Goal: Task Accomplishment & Management: Manage account settings

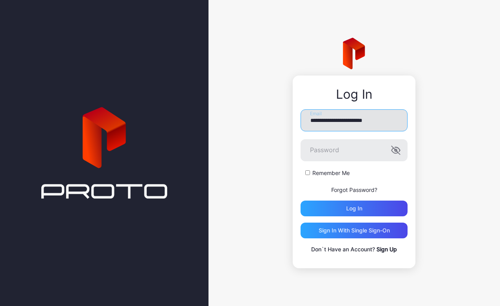
type input "**********"
click at [320, 175] on label "Remember Me" at bounding box center [331, 173] width 37 height 8
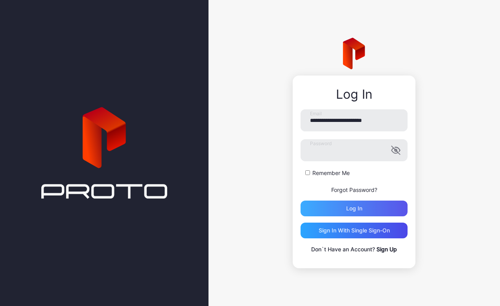
click at [343, 209] on div "Log in" at bounding box center [354, 209] width 107 height 16
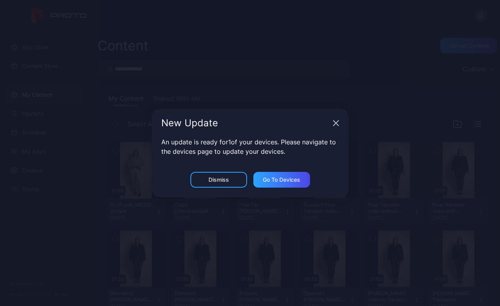
click at [232, 184] on div "Dismiss" at bounding box center [219, 180] width 57 height 16
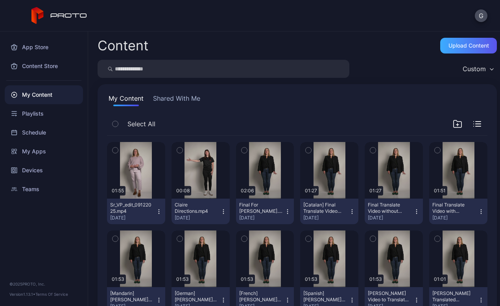
click at [455, 48] on div "Upload Content" at bounding box center [469, 46] width 41 height 6
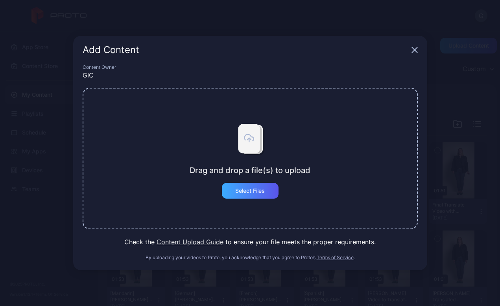
click at [255, 191] on div "Select Files" at bounding box center [250, 191] width 30 height 6
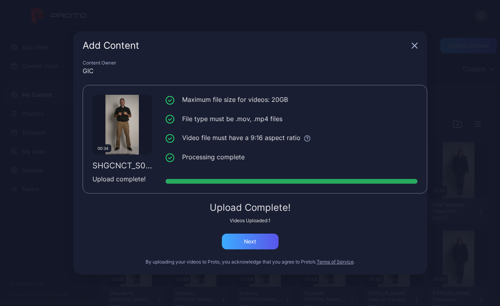
click at [256, 243] on div "Next" at bounding box center [250, 242] width 12 height 6
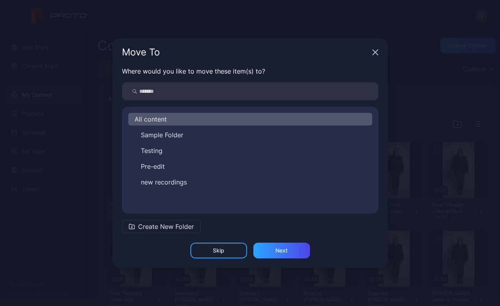
click at [183, 124] on div "All content" at bounding box center [250, 119] width 244 height 13
click at [269, 248] on div "Next" at bounding box center [282, 251] width 57 height 16
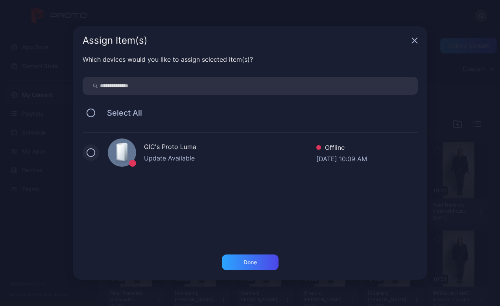
click at [91, 155] on button at bounding box center [91, 152] width 9 height 9
click at [238, 263] on div "Done" at bounding box center [250, 263] width 57 height 16
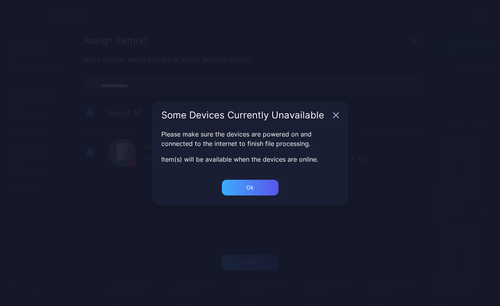
click at [267, 191] on div "Ok" at bounding box center [250, 188] width 57 height 16
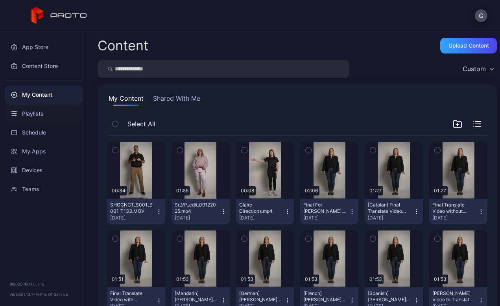
click at [28, 111] on div "Playlists" at bounding box center [44, 113] width 78 height 19
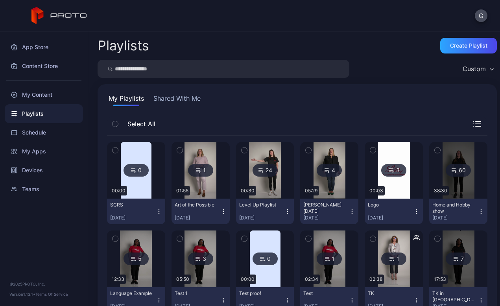
click at [144, 185] on img at bounding box center [136, 170] width 31 height 57
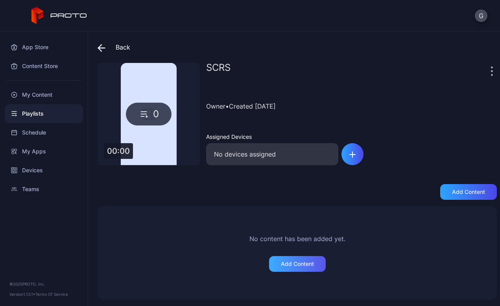
click at [291, 263] on div "Add Content" at bounding box center [297, 264] width 33 height 6
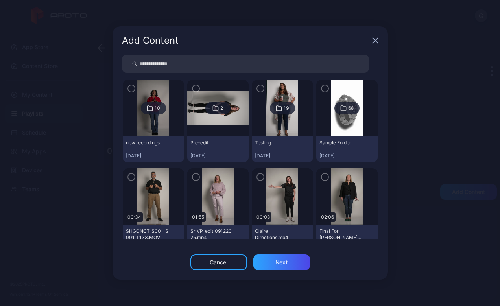
click at [135, 178] on div "button" at bounding box center [132, 177] width 8 height 8
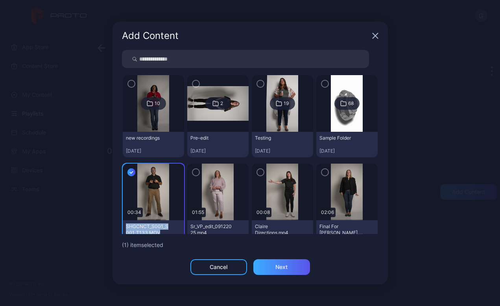
drag, startPoint x: 280, startPoint y: 269, endPoint x: 286, endPoint y: 268, distance: 6.4
click at [280, 269] on div "Next" at bounding box center [282, 267] width 12 height 6
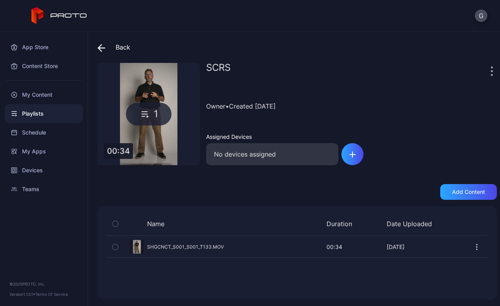
click at [302, 159] on div "No devices assigned" at bounding box center [272, 154] width 132 height 22
click at [347, 159] on div "button" at bounding box center [353, 154] width 22 height 22
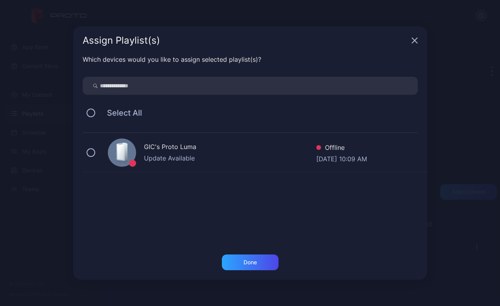
click at [110, 152] on div at bounding box center [122, 153] width 28 height 28
click at [232, 257] on div "Done" at bounding box center [250, 263] width 57 height 16
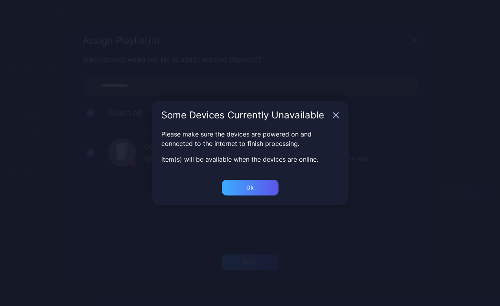
click at [241, 194] on div "Ok" at bounding box center [250, 188] width 57 height 16
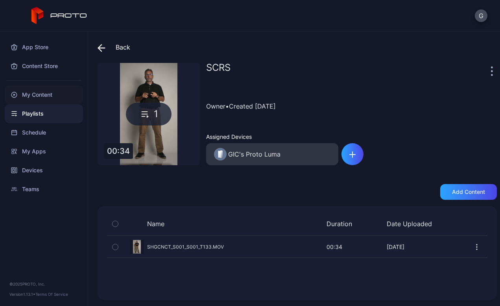
click at [47, 99] on div "My Content" at bounding box center [44, 94] width 78 height 19
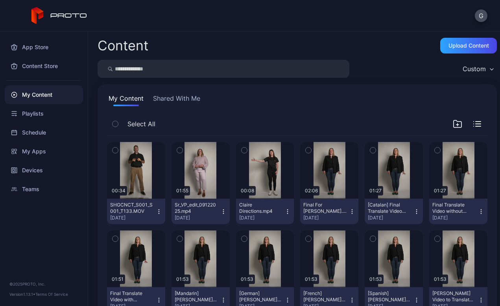
click at [162, 213] on icon "button" at bounding box center [159, 212] width 6 height 6
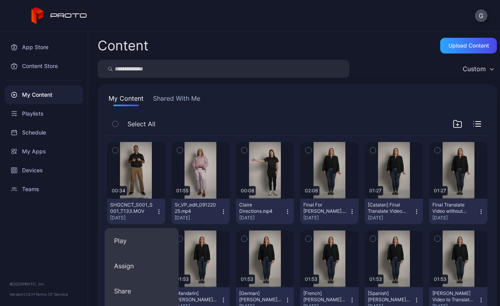
click at [165, 213] on button "SHGCNCT_S001_S001_T133.MOV [DATE]" at bounding box center [136, 212] width 58 height 26
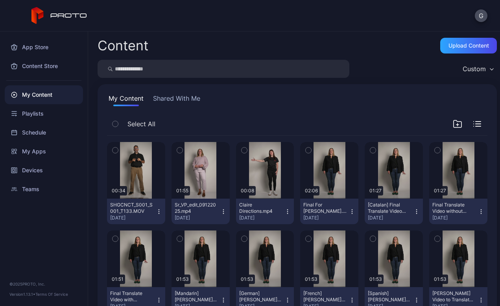
click at [162, 214] on icon "button" at bounding box center [159, 212] width 6 height 6
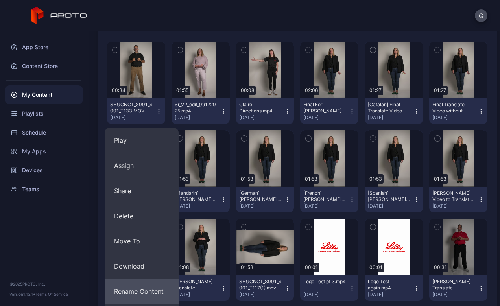
scroll to position [159, 0]
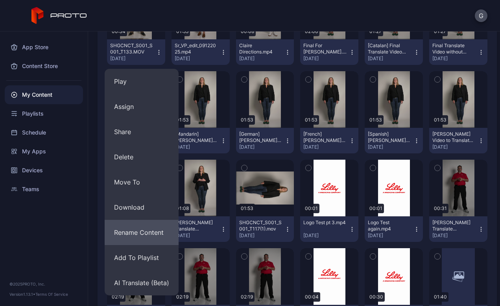
click at [158, 237] on button "Rename Content" at bounding box center [142, 232] width 74 height 25
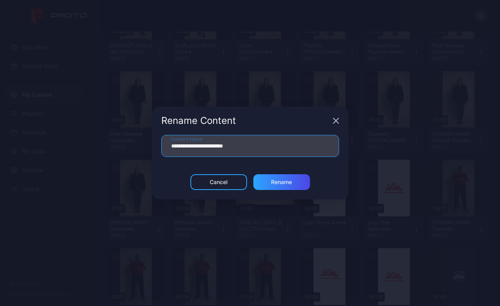
click at [246, 148] on input "**********" at bounding box center [250, 146] width 178 height 22
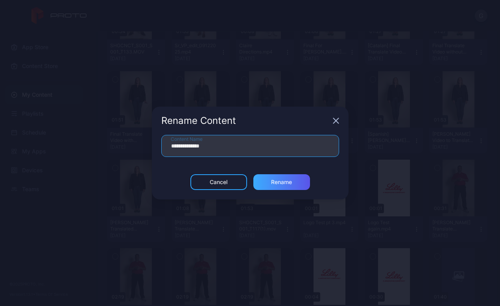
type input "**********"
click at [283, 189] on div "Rename" at bounding box center [282, 182] width 57 height 16
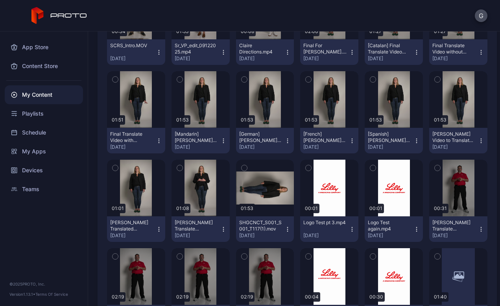
scroll to position [0, 0]
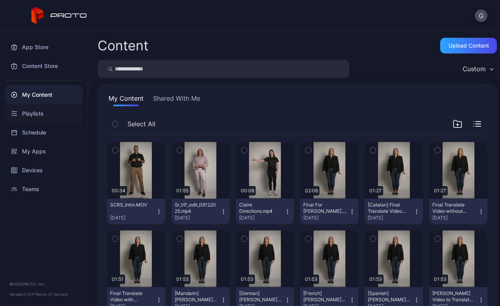
click at [31, 111] on div "Playlists" at bounding box center [44, 113] width 78 height 19
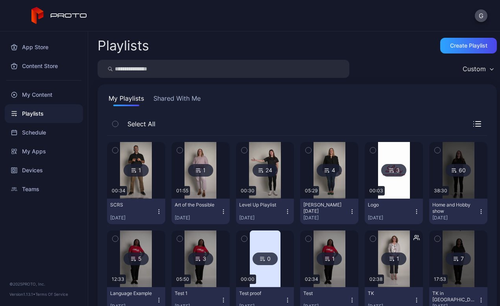
click at [142, 204] on div "SCRS" at bounding box center [131, 205] width 43 height 6
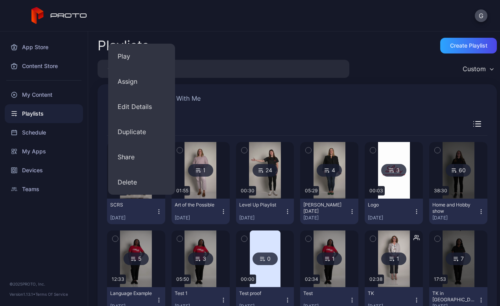
click at [123, 211] on div "SCRS [DATE]" at bounding box center [133, 211] width 46 height 19
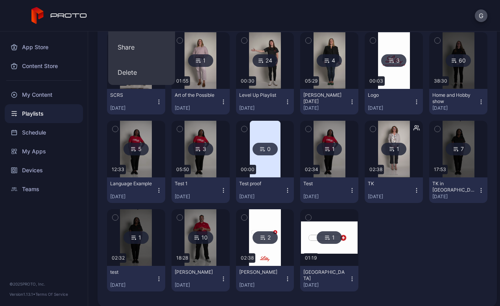
scroll to position [9, 0]
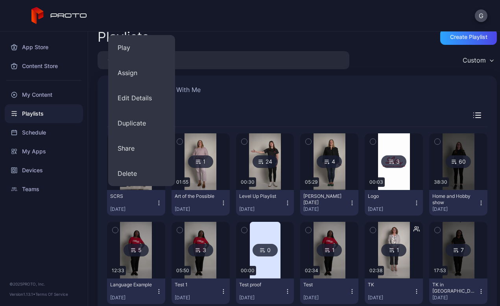
click at [151, 211] on div "[DATE]" at bounding box center [133, 209] width 46 height 6
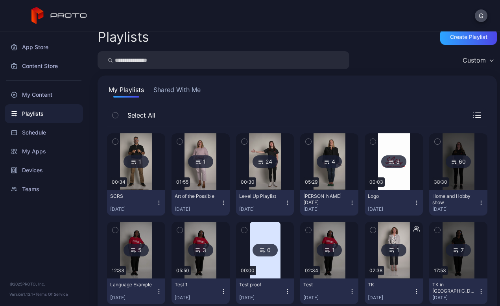
click at [122, 197] on div "SCRS" at bounding box center [131, 196] width 43 height 6
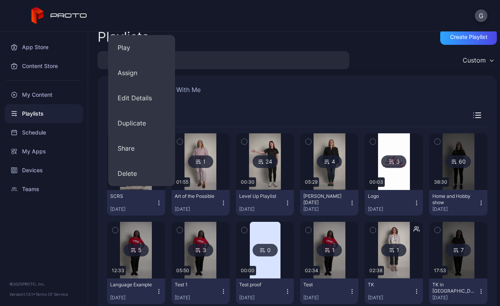
click at [122, 196] on div "SCRS" at bounding box center [131, 196] width 43 height 6
